Goal: Obtain resource: Download file/media

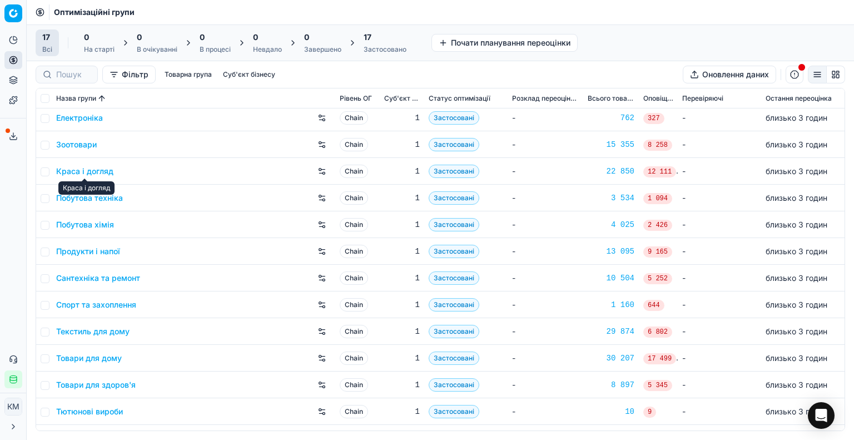
scroll to position [111, 0]
click at [107, 226] on link "Побутова хімія" at bounding box center [85, 223] width 58 height 11
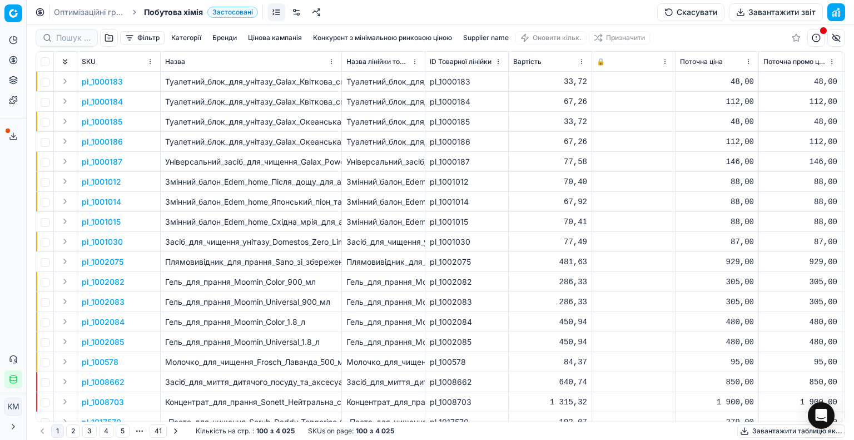
click at [497, 35] on button "Supplier name" at bounding box center [485, 37] width 54 height 13
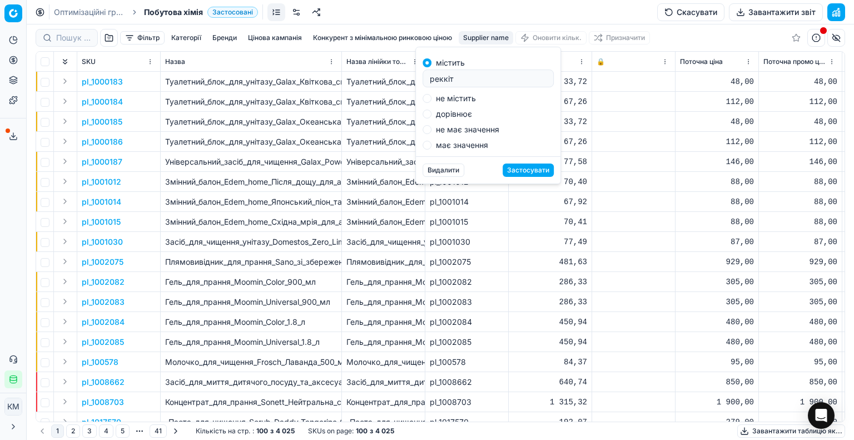
type input "реккіт"
click at [540, 168] on button "Застосувати" at bounding box center [527, 169] width 51 height 13
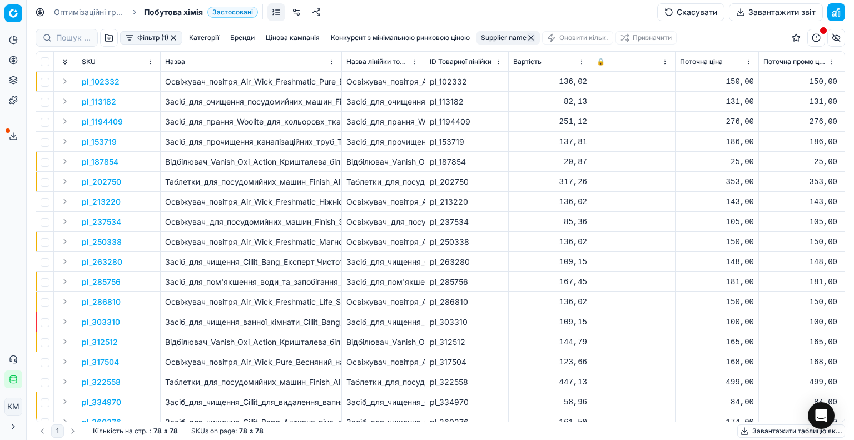
click at [767, 431] on button "Завантажити таблицю як..." at bounding box center [791, 430] width 108 height 13
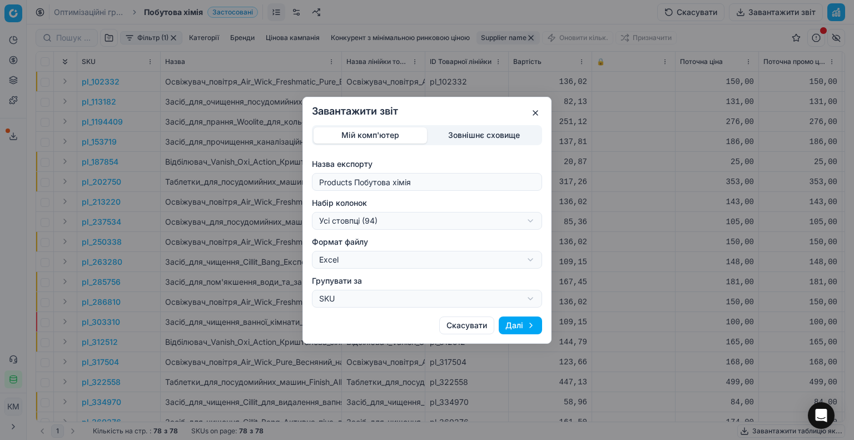
click at [516, 331] on button "Далі" at bounding box center [520, 325] width 43 height 18
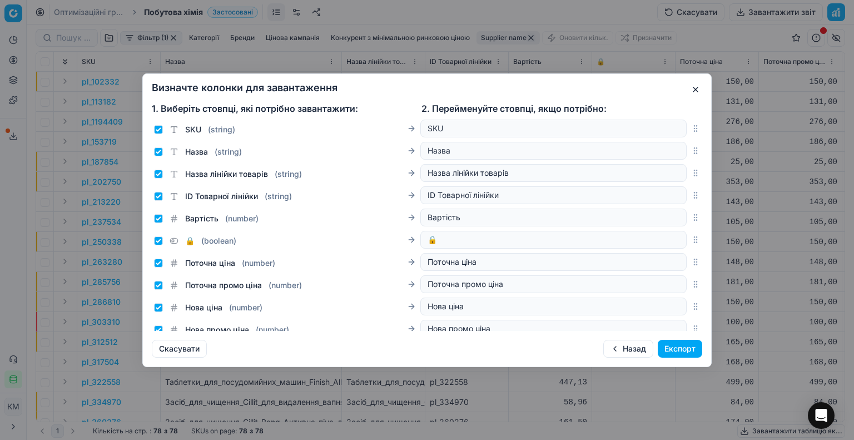
click at [686, 348] on button "Експорт" at bounding box center [679, 349] width 44 height 18
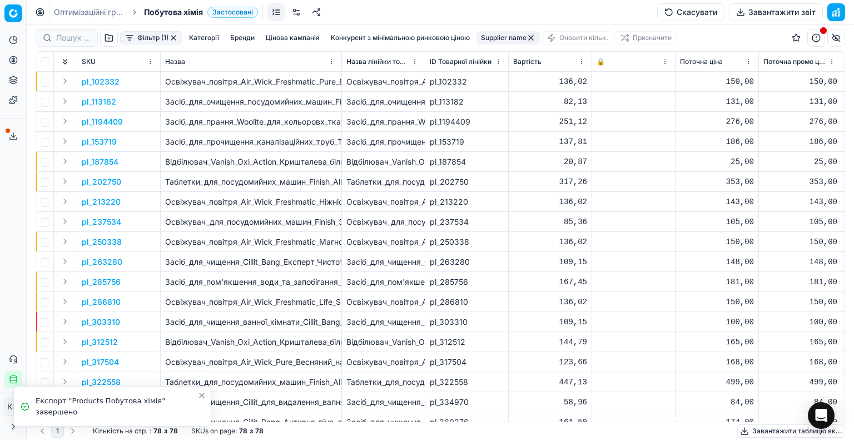
click at [17, 140] on icon at bounding box center [13, 136] width 9 height 9
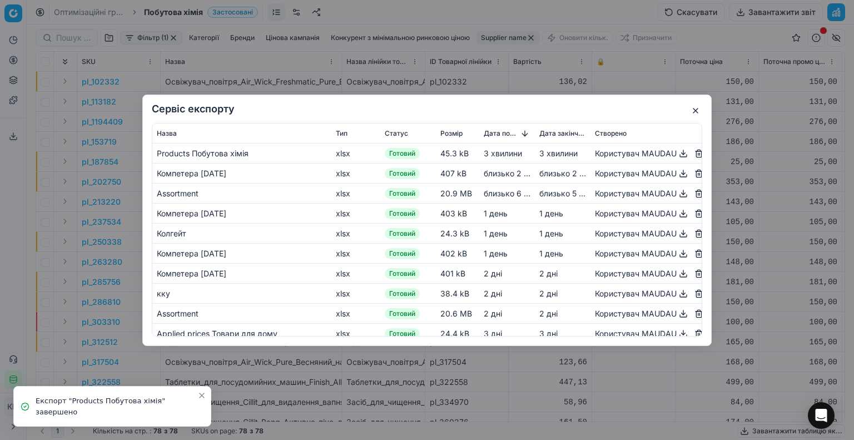
click at [676, 151] on button "button" at bounding box center [682, 152] width 13 height 13
